Goal: Transaction & Acquisition: Subscribe to service/newsletter

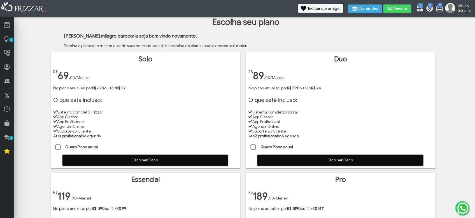
click at [285, 156] on span "Escolher Plano" at bounding box center [340, 160] width 158 height 8
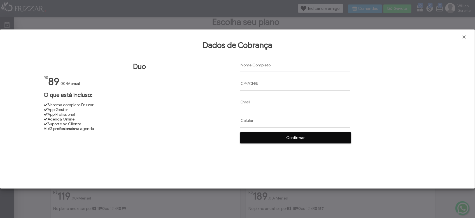
click at [256, 66] on input "text" at bounding box center [295, 65] width 110 height 14
paste input "[PERSON_NAME] de [PERSON_NAME] do [PERSON_NAME]"
type input "[PERSON_NAME] de [PERSON_NAME] do [PERSON_NAME]"
click at [245, 86] on input "text" at bounding box center [295, 83] width 110 height 14
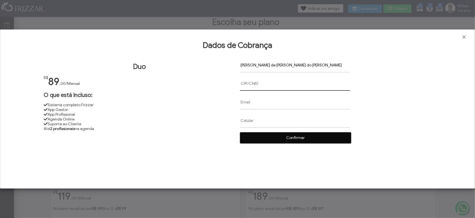
paste input "16674082759"
type input "16674082759"
click at [242, 99] on input "text" at bounding box center [295, 102] width 110 height 14
paste input "[EMAIL_ADDRESS][DOMAIN_NAME]"
type input "[EMAIL_ADDRESS][DOMAIN_NAME]"
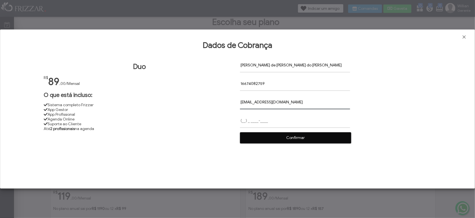
click at [240, 121] on input "text" at bounding box center [295, 121] width 110 height 14
paste input "[PHONE_NUMBER]"
type input "[PHONE_NUMBER]"
click at [291, 137] on span "Confirmar" at bounding box center [295, 138] width 103 height 8
